Goal: Check status: Check status

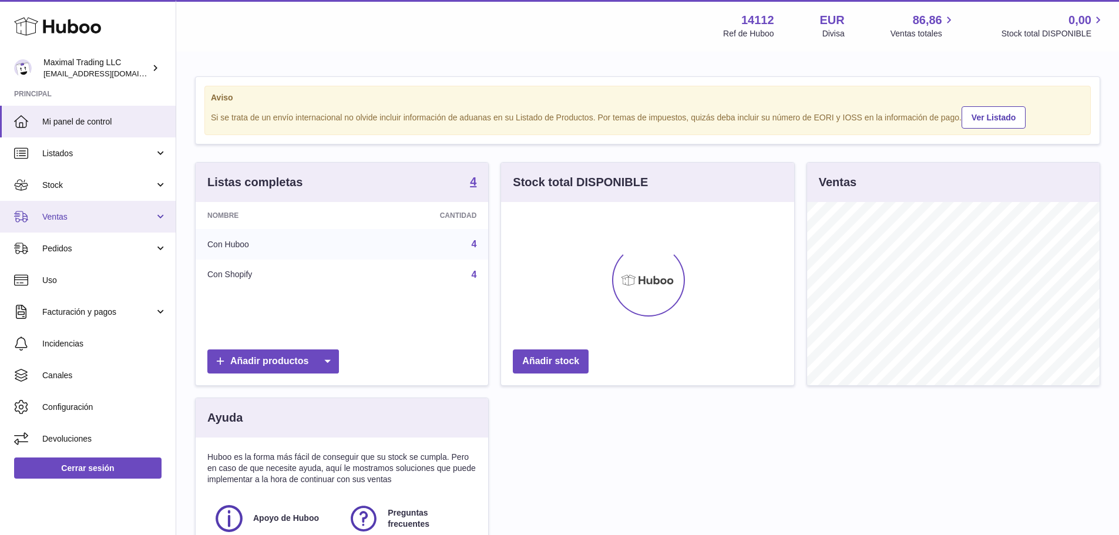
scroll to position [183, 293]
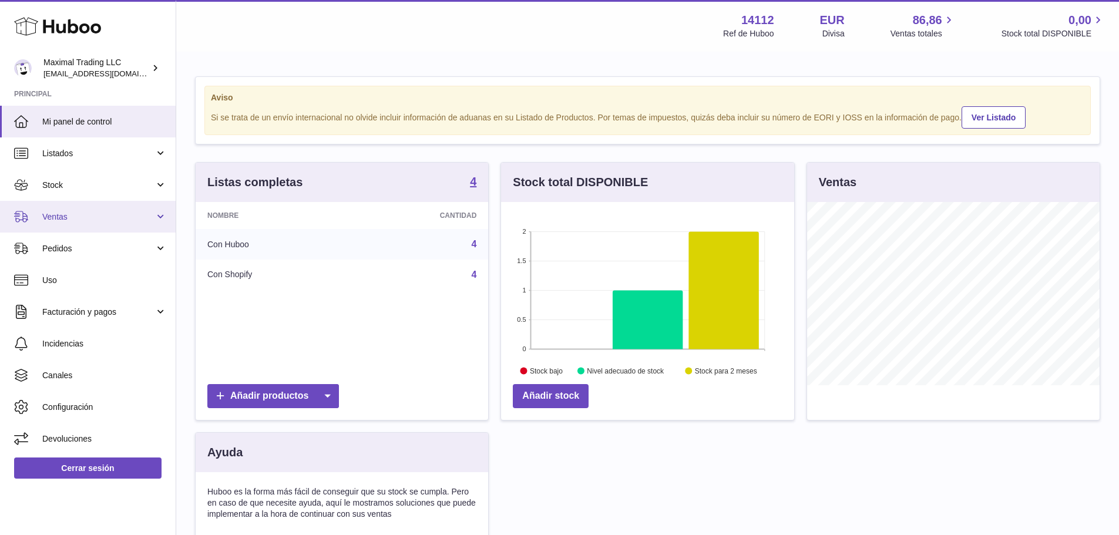
click at [89, 221] on span "Ventas" at bounding box center [98, 216] width 112 height 11
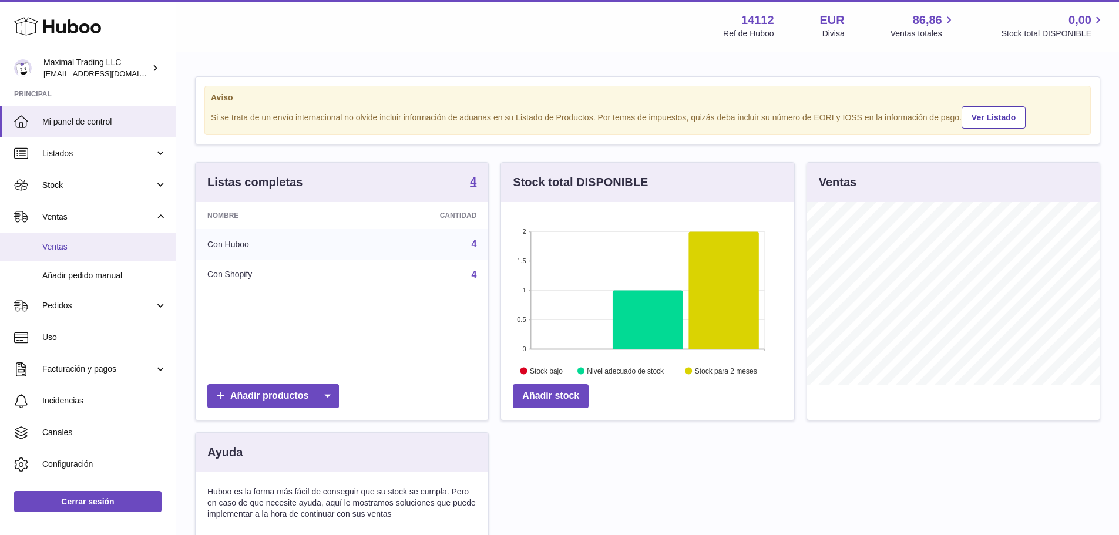
click at [85, 250] on span "Ventas" at bounding box center [104, 246] width 125 height 11
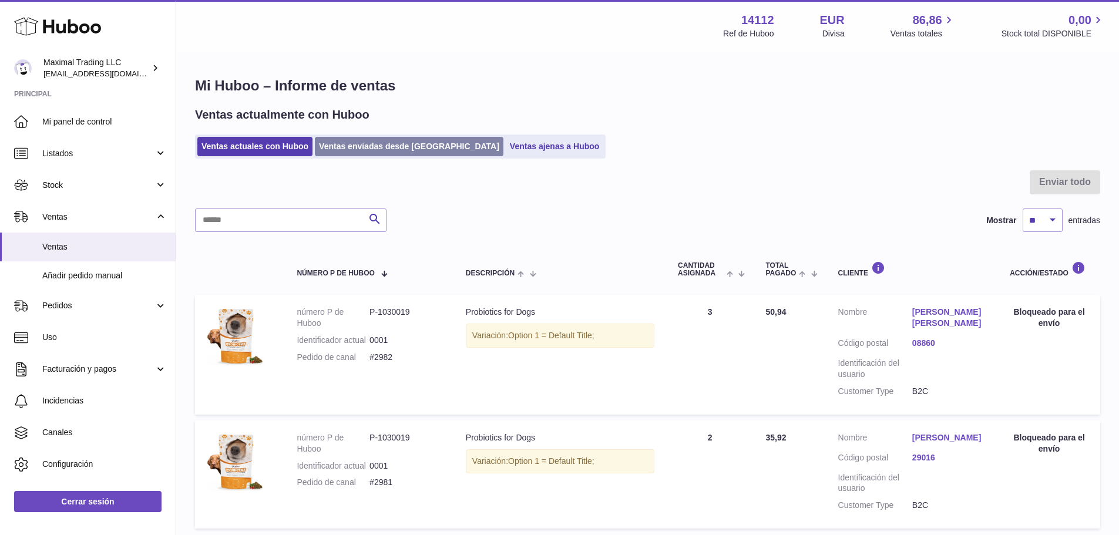
click at [375, 139] on link "Ventas enviadas desde [GEOGRAPHIC_DATA]" at bounding box center [409, 146] width 189 height 19
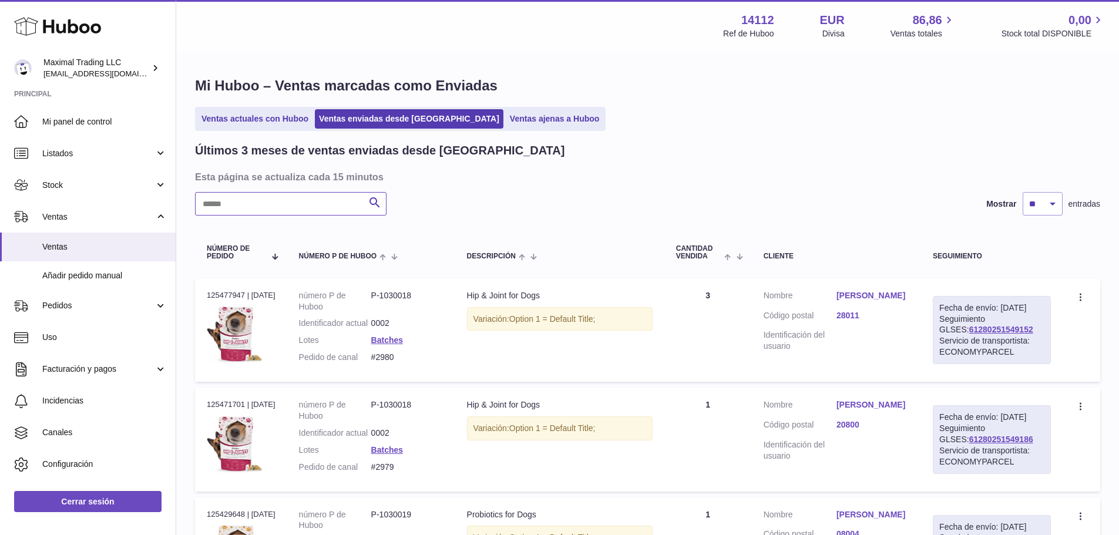
click at [302, 212] on input "text" at bounding box center [290, 203] width 191 height 23
paste input "****"
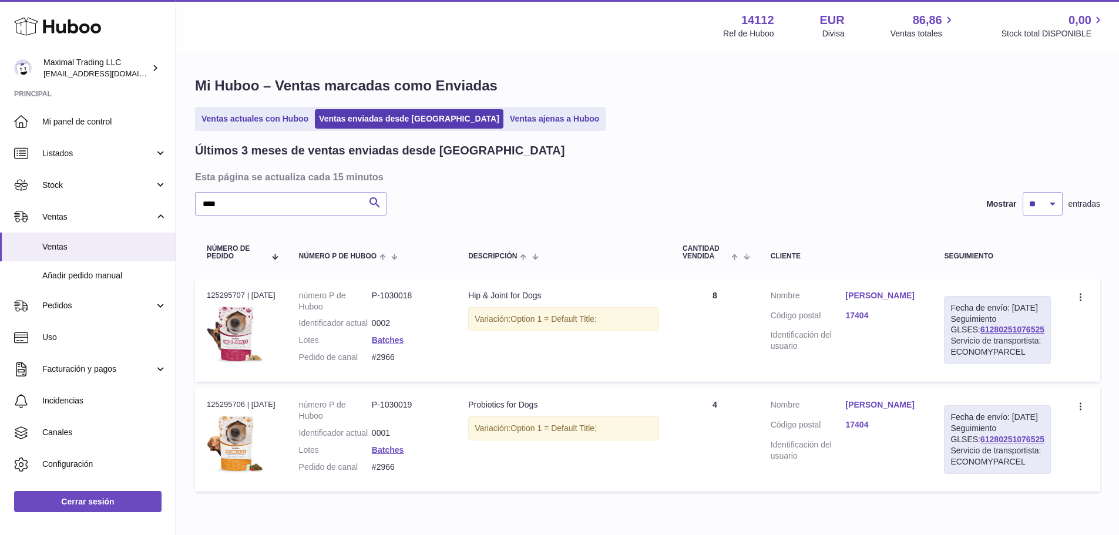
drag, startPoint x: 1034, startPoint y: 340, endPoint x: 958, endPoint y: 341, distance: 76.4
click at [958, 341] on div "Fecha de envío: 23º sep. 2025 Seguimiento GLSES: 61280251076525 Servicio de tra…" at bounding box center [997, 330] width 107 height 68
copy link "61280251076525"
drag, startPoint x: 240, startPoint y: 199, endPoint x: 149, endPoint y: 209, distance: 91.6
click at [149, 209] on div "Huboo Maximal Trading LLC internalAdmin-14112@internal.huboo.com Principal Mi p…" at bounding box center [559, 295] width 1119 height 590
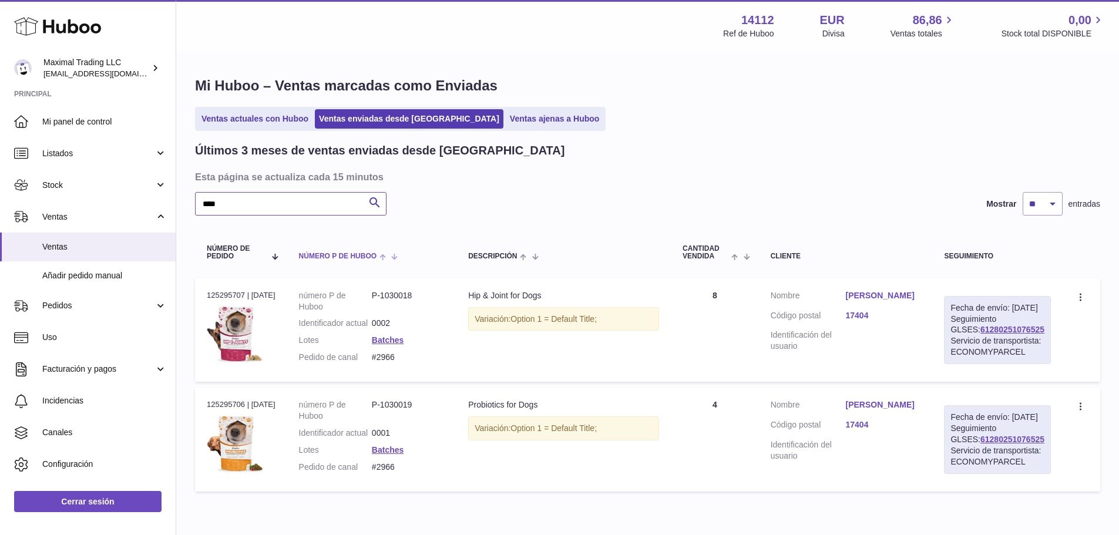
paste input "text"
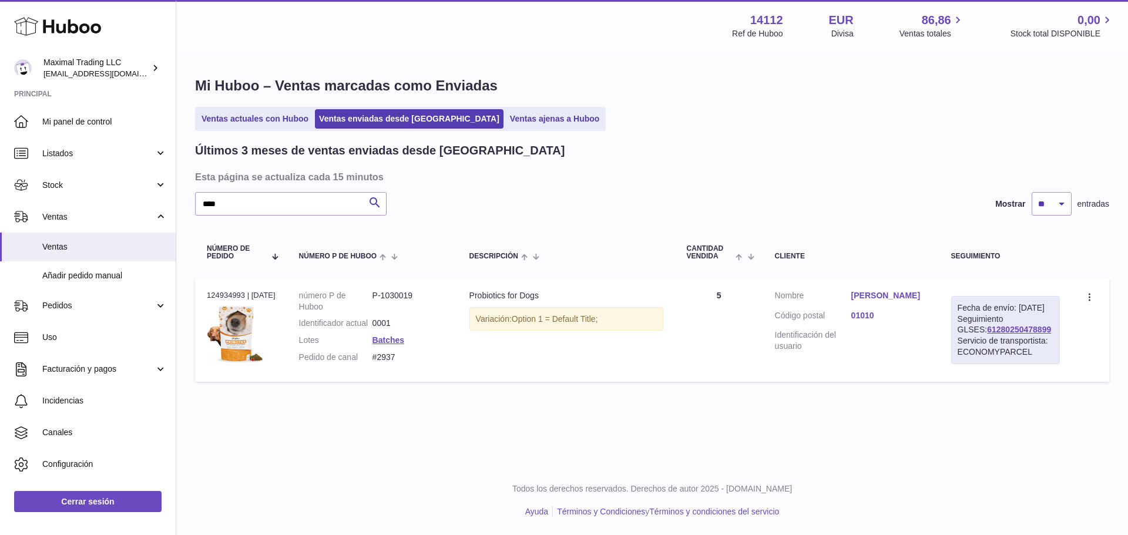
drag, startPoint x: 1034, startPoint y: 342, endPoint x: 952, endPoint y: 342, distance: 81.6
click at [954, 342] on td "Fecha de envío: 19º sep. 2025 Seguimiento GLSES: 61280250478899 Servicio de tra…" at bounding box center [1005, 329] width 132 height 103
copy link "61280250478899"
click at [1046, 353] on div "Servicio de transportista: ECONOMYPARCEL" at bounding box center [1005, 346] width 96 height 22
drag, startPoint x: 1036, startPoint y: 343, endPoint x: 963, endPoint y: 342, distance: 72.8
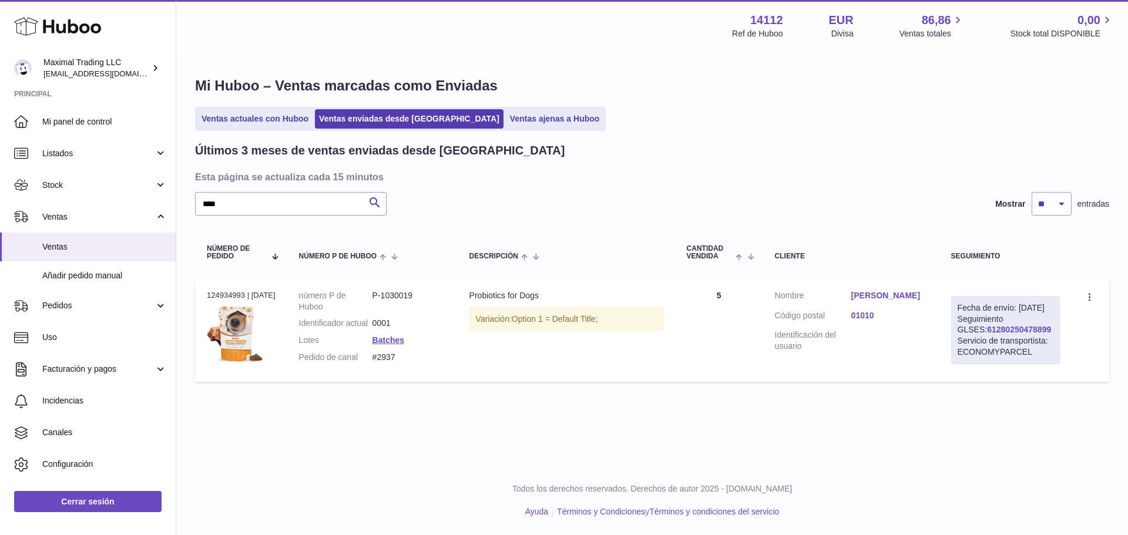
click at [963, 342] on div "Fecha de envío: 19º sep. 2025 Seguimiento GLSES: 61280250478899 Servicio de tra…" at bounding box center [1005, 330] width 109 height 68
copy link "61280250478899"
drag, startPoint x: 245, startPoint y: 198, endPoint x: 171, endPoint y: 220, distance: 77.1
click at [169, 200] on div "Huboo Maximal Trading LLC internalAdmin-14112@internal.huboo.com Principal Mi p…" at bounding box center [564, 267] width 1128 height 535
paste input "text"
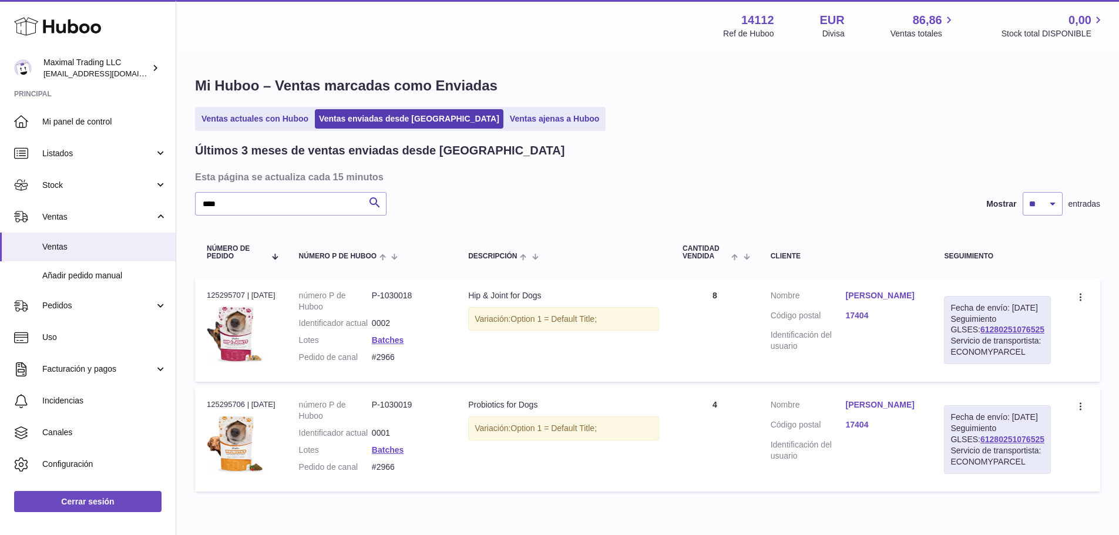
drag, startPoint x: 1035, startPoint y: 342, endPoint x: 957, endPoint y: 346, distance: 77.6
click at [957, 346] on div "Fecha de envío: 23º sep. 2025 Seguimiento GLSES: 61280251076525 Servicio de tra…" at bounding box center [997, 330] width 107 height 68
copy link "61280251076525"
drag, startPoint x: 163, startPoint y: 207, endPoint x: 122, endPoint y: 213, distance: 40.9
click at [119, 211] on div "Huboo Maximal Trading LLC internalAdmin-14112@internal.huboo.com Principal Mi p…" at bounding box center [559, 295] width 1119 height 590
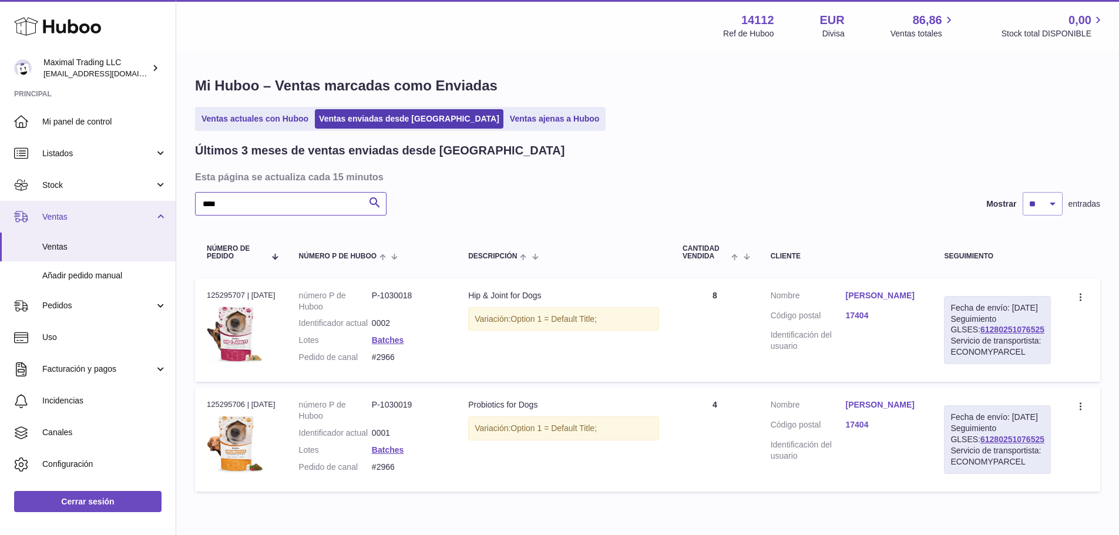
paste input "text"
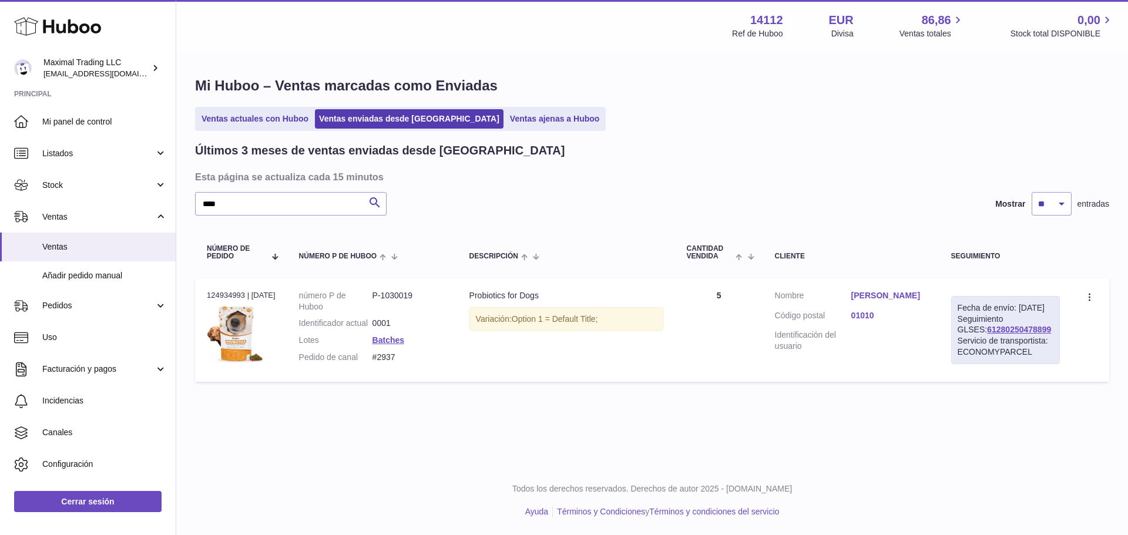
drag, startPoint x: 1034, startPoint y: 343, endPoint x: 955, endPoint y: 341, distance: 79.3
click at [955, 341] on td "Fecha de envío: 19º sep. 2025 Seguimiento GLSES: 61280250478899 Servicio de tra…" at bounding box center [1005, 329] width 132 height 103
copy link "61280250478899"
drag, startPoint x: 246, startPoint y: 201, endPoint x: 155, endPoint y: 205, distance: 90.5
click at [155, 205] on div "Huboo Maximal Trading LLC internalAdmin-14112@internal.huboo.com Principal Mi p…" at bounding box center [564, 267] width 1128 height 535
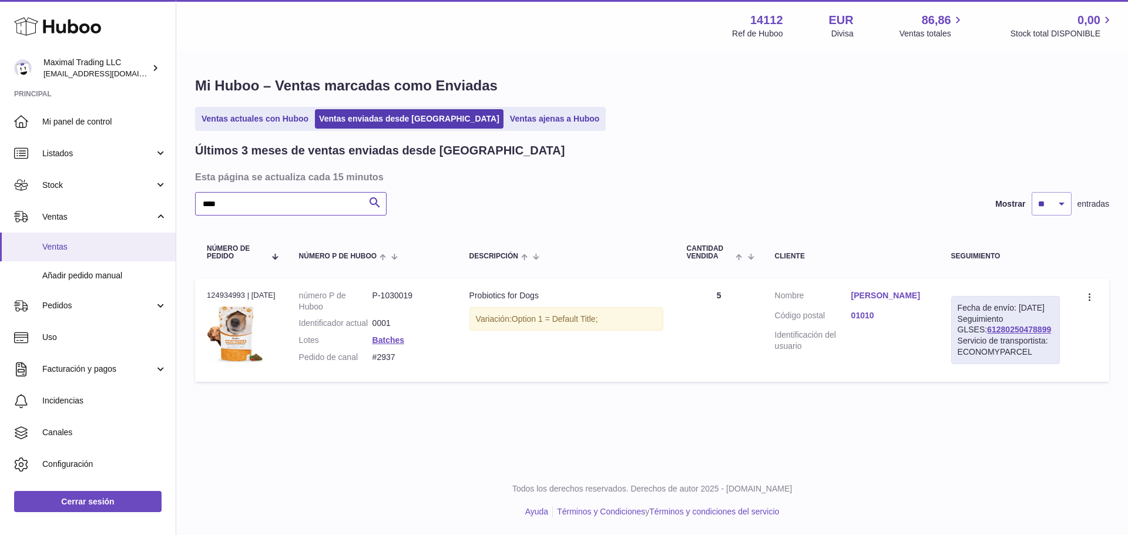
paste input "text"
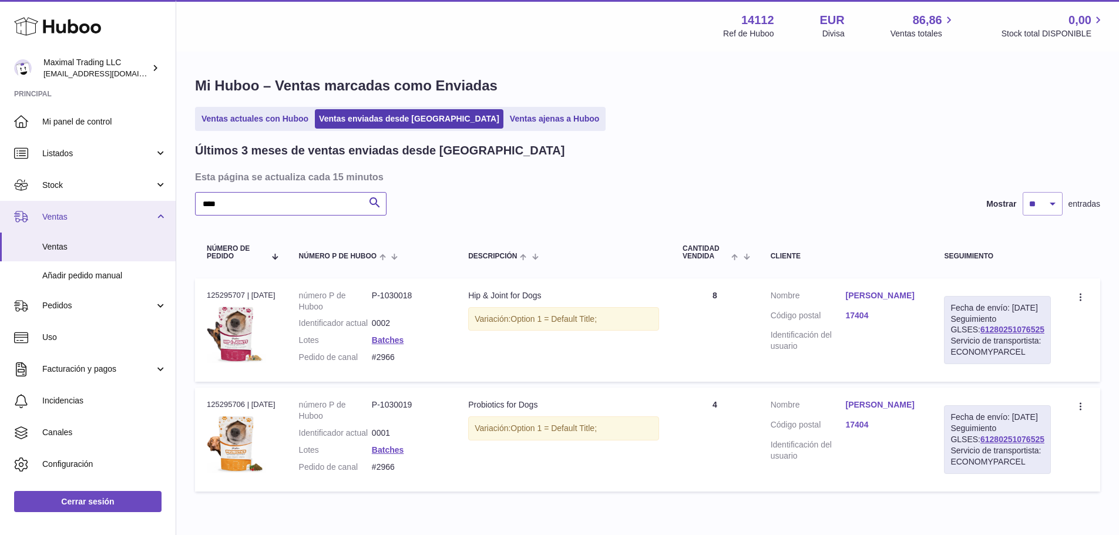
drag, startPoint x: 103, startPoint y: 194, endPoint x: 100, endPoint y: 201, distance: 7.9
click at [94, 194] on div "Huboo Maximal Trading LLC internalAdmin-14112@internal.huboo.com Principal Mi p…" at bounding box center [559, 295] width 1119 height 590
paste input "text"
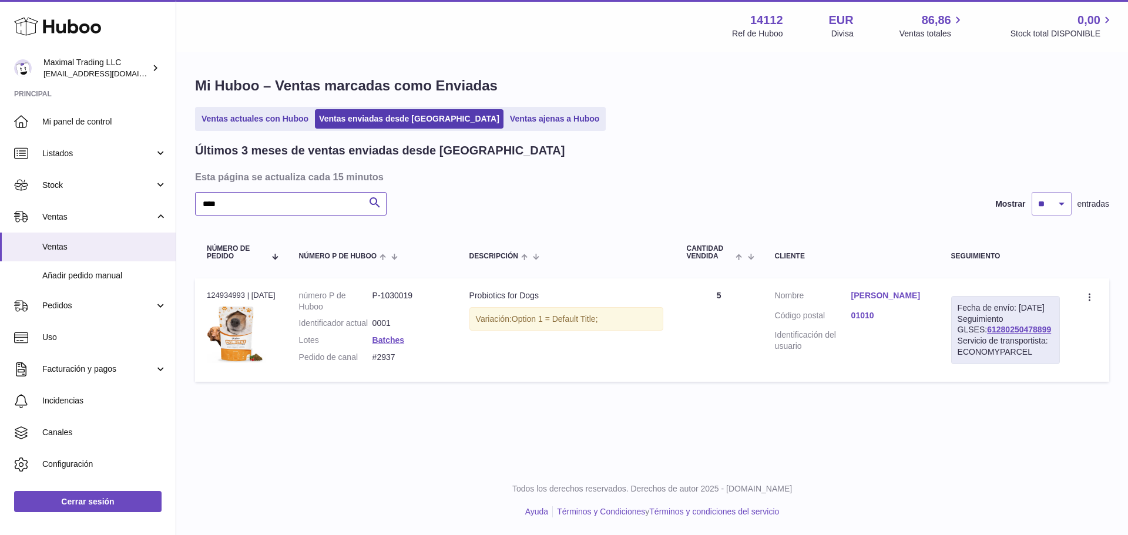
type input "****"
drag, startPoint x: 1034, startPoint y: 340, endPoint x: 963, endPoint y: 340, distance: 71.1
click at [963, 340] on div "Fecha de envío: 19º sep. 2025 Seguimiento GLSES: 61280250478899 Servicio de tra…" at bounding box center [1005, 330] width 109 height 68
copy link "61280250478899"
